Goal: Information Seeking & Learning: Learn about a topic

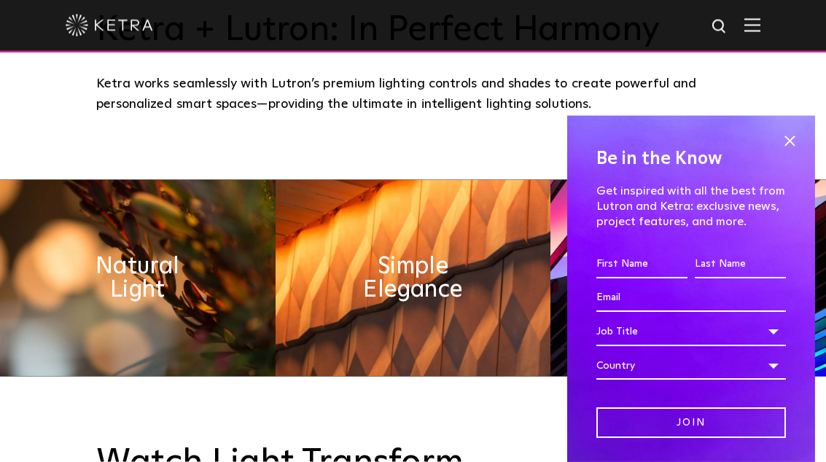
scroll to position [520, 0]
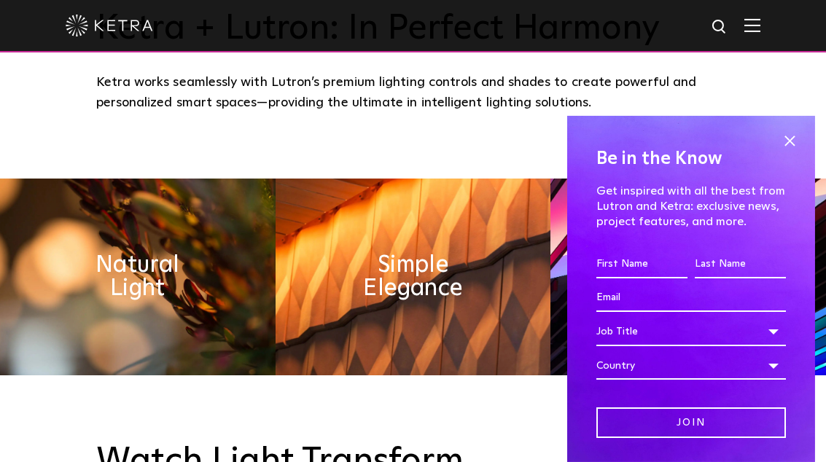
click at [797, 144] on span at bounding box center [789, 141] width 22 height 22
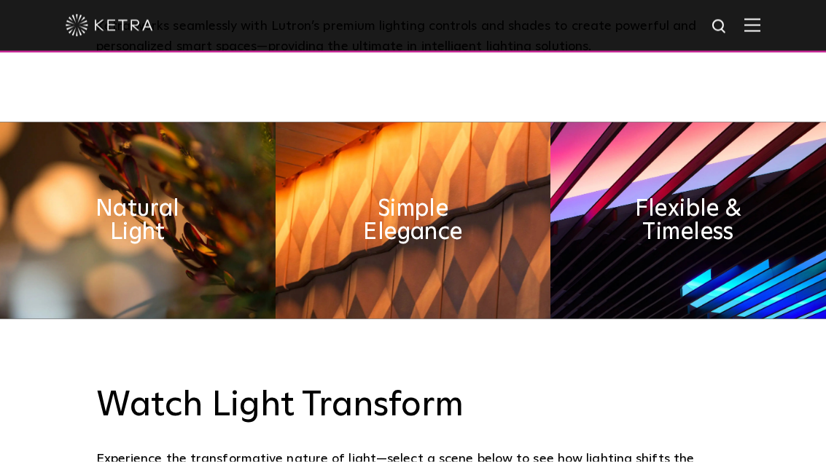
scroll to position [576, 0]
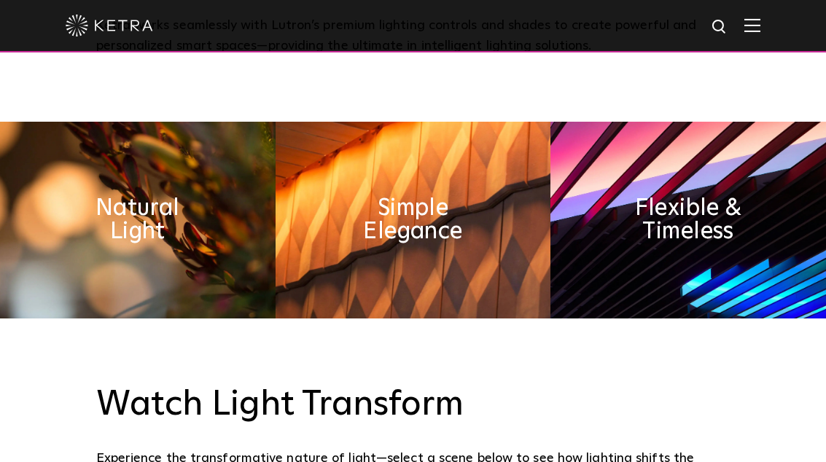
click at [437, 243] on h2 "Simple Elegance" at bounding box center [413, 220] width 138 height 47
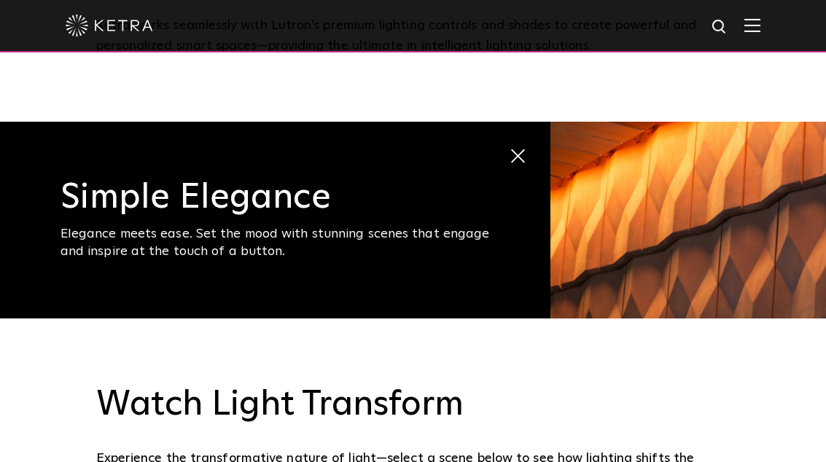
scroll to position [566, 0]
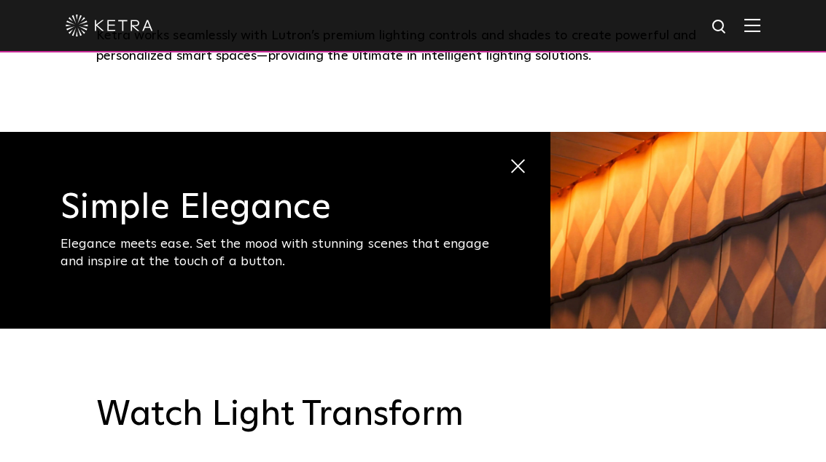
click at [713, 293] on img at bounding box center [687, 230] width 275 height 197
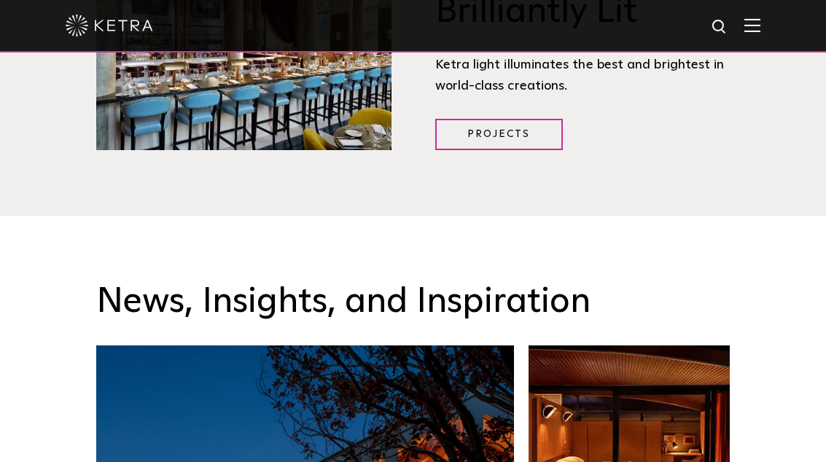
scroll to position [1756, 0]
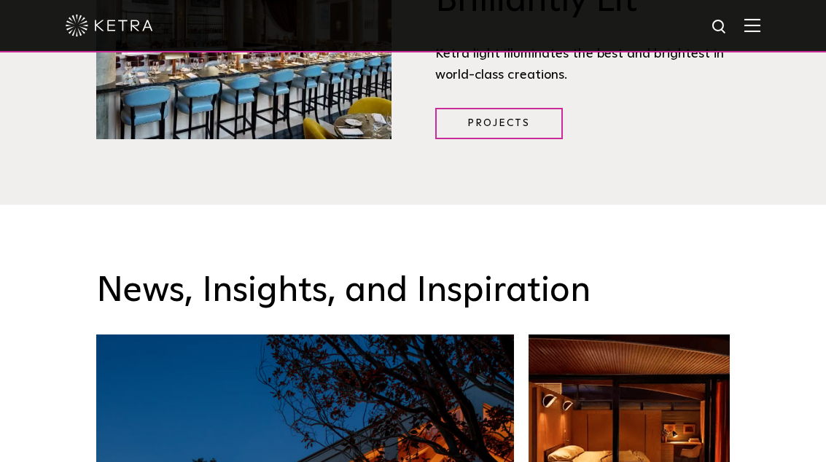
click at [508, 139] on link "Projects" at bounding box center [499, 123] width 128 height 31
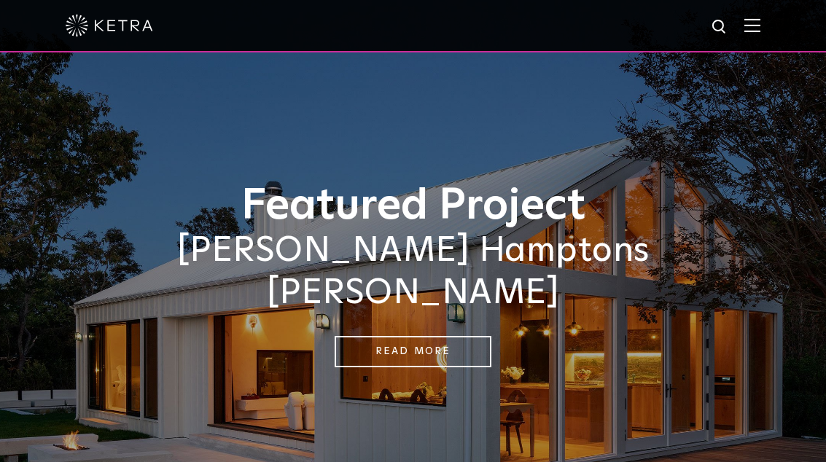
click at [455, 336] on link "Read More" at bounding box center [413, 351] width 157 height 31
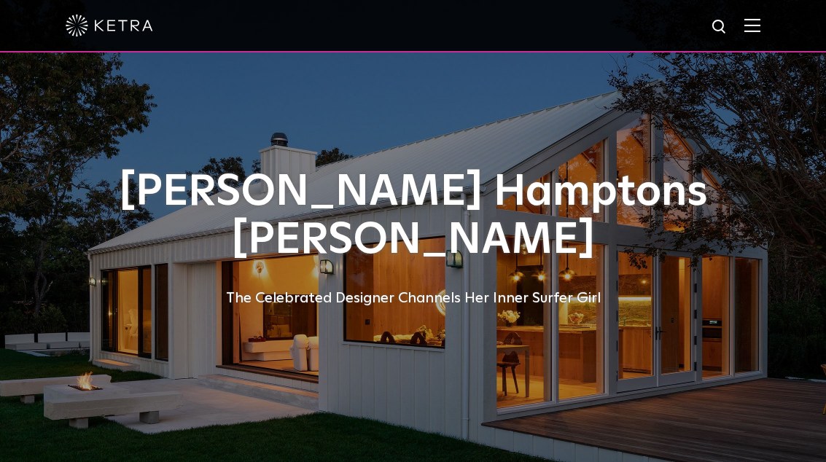
click at [644, 254] on h1 "[PERSON_NAME] Hamptons [PERSON_NAME]" at bounding box center [413, 216] width 663 height 96
click at [578, 292] on div "The Celebrated Designer Channels Her Inner Surfer Girl" at bounding box center [413, 297] width 663 height 23
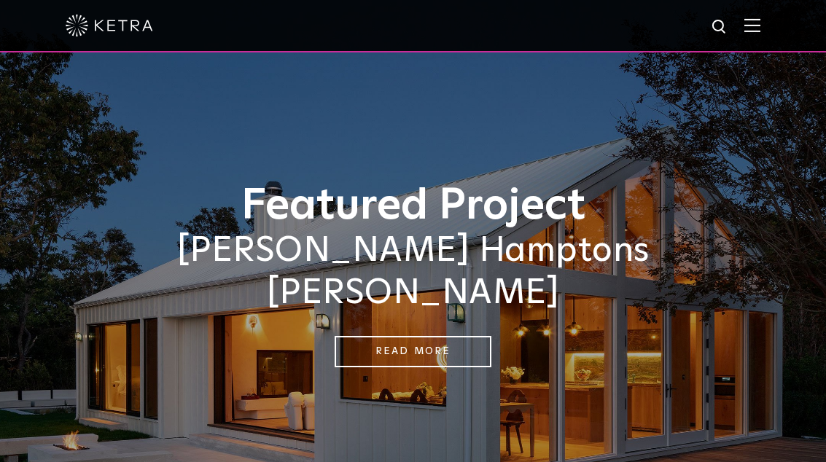
click at [765, 21] on div at bounding box center [413, 26] width 826 height 52
click at [756, 18] on img at bounding box center [752, 25] width 16 height 14
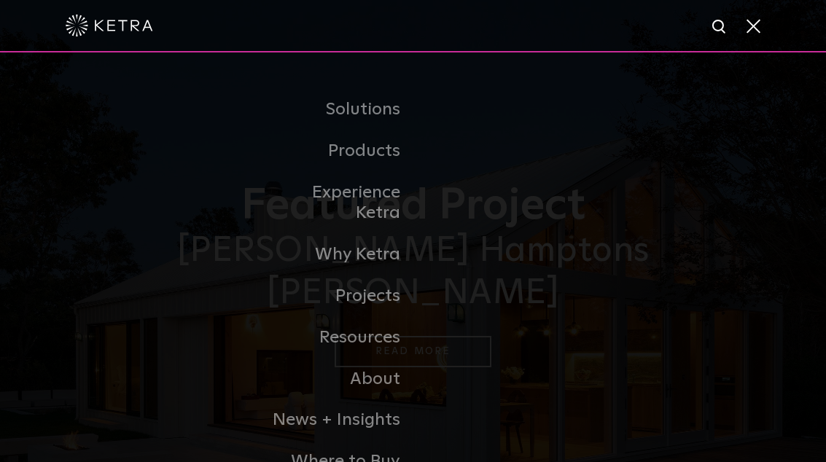
click at [722, 157] on div "Solutions Commercial Residential Products Commercial Products Residential Produ…" at bounding box center [413, 285] width 826 height 466
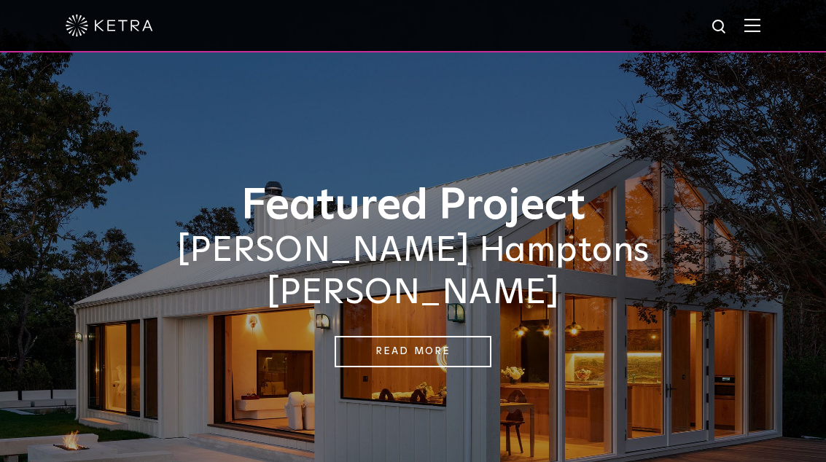
click at [758, 20] on img at bounding box center [752, 25] width 16 height 14
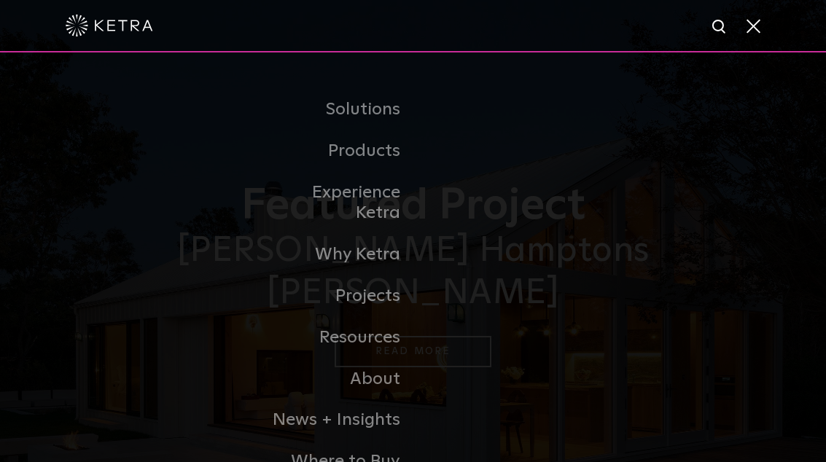
click at [0, 0] on link "Residential Products" at bounding box center [0, 0] width 0 height 0
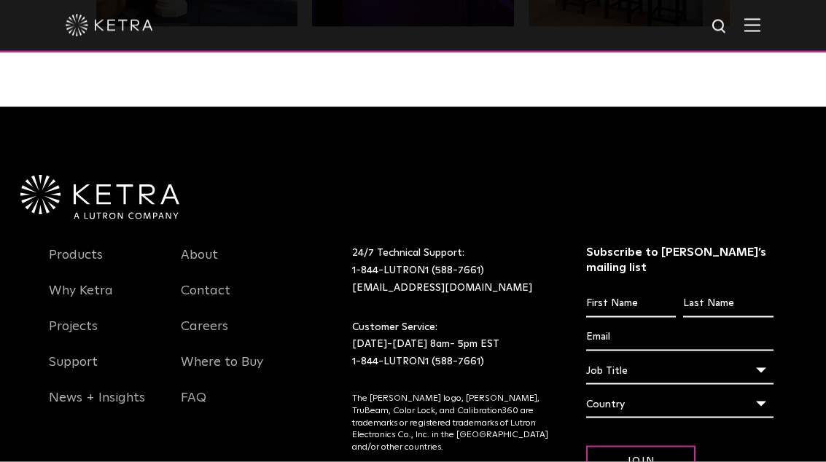
scroll to position [2678, 0]
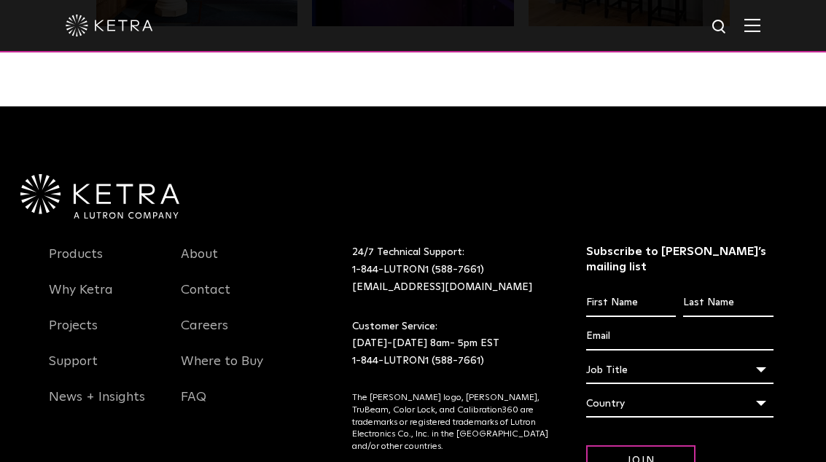
click at [93, 280] on link "Products" at bounding box center [76, 263] width 54 height 34
